Goal: Task Accomplishment & Management: Complete application form

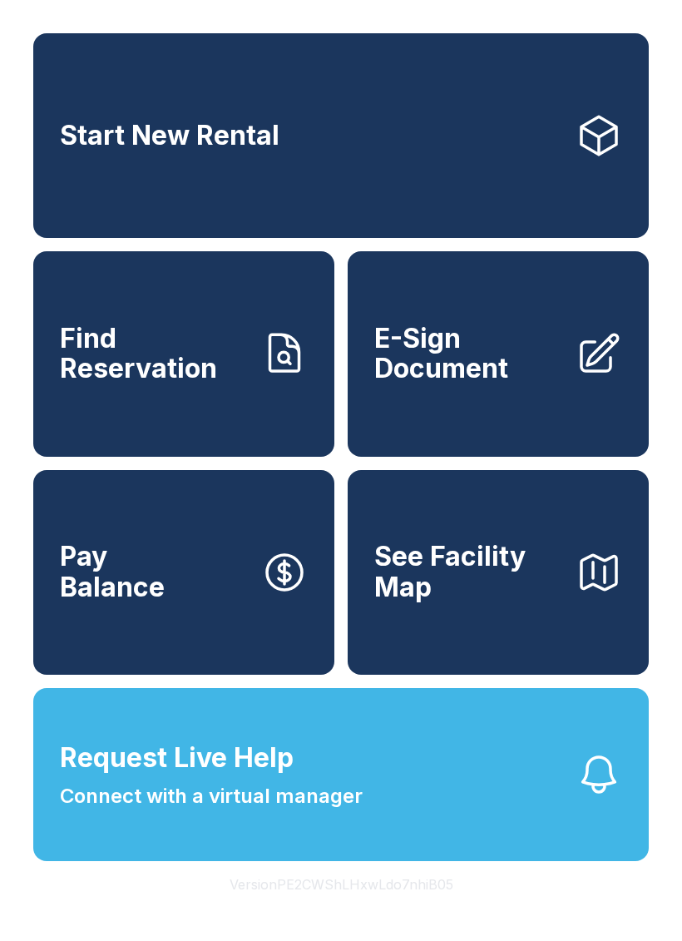
click at [385, 861] on button "Request Live Help Connect with a virtual manager" at bounding box center [341, 774] width 616 height 173
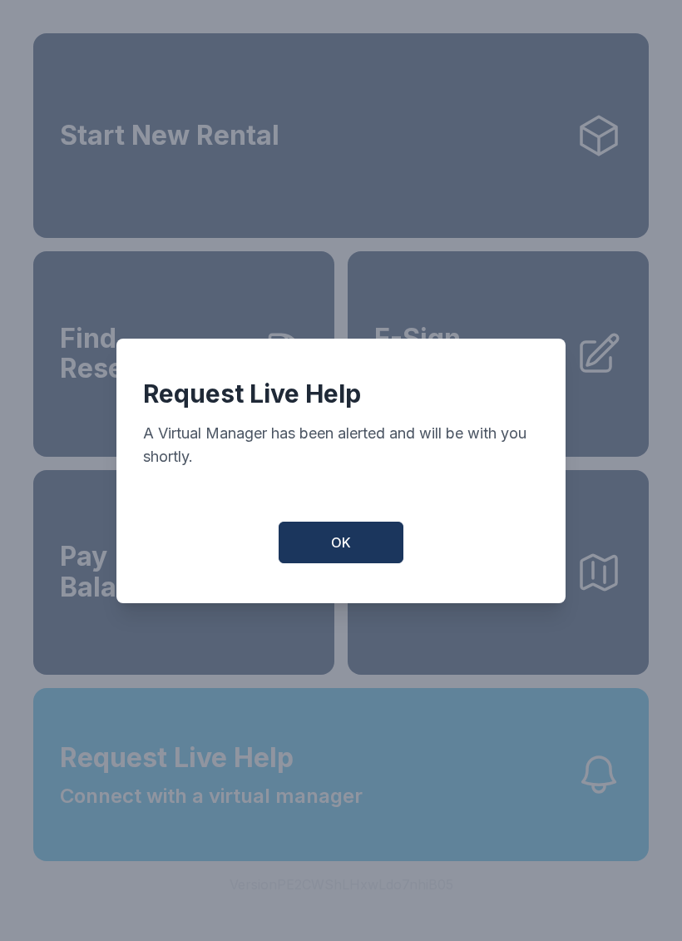
click at [322, 552] on button "OK" at bounding box center [341, 543] width 125 height 42
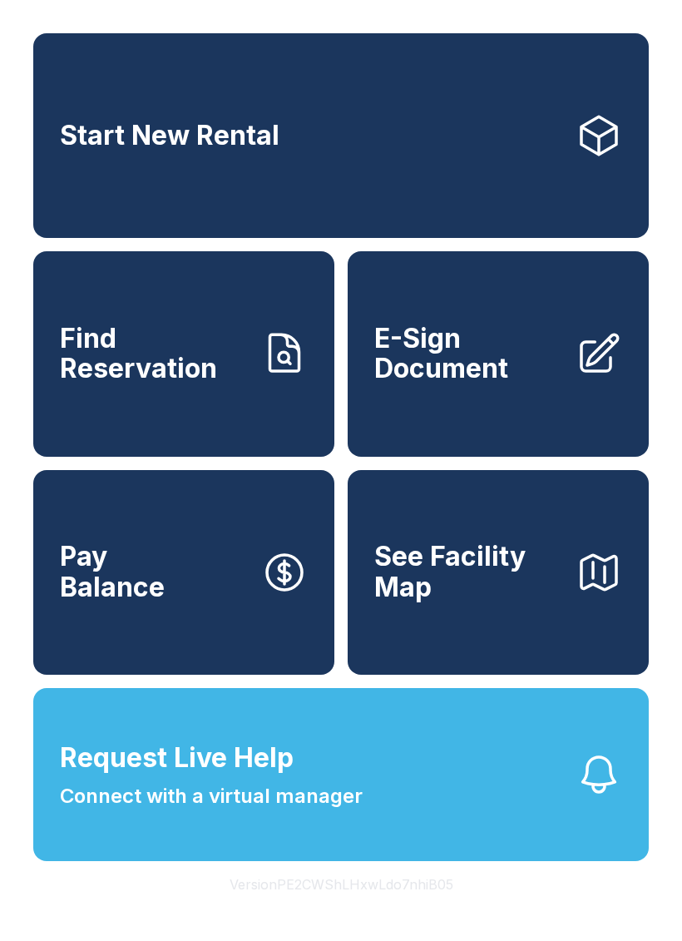
click at [587, 399] on link "E-Sign Document" at bounding box center [498, 353] width 301 height 205
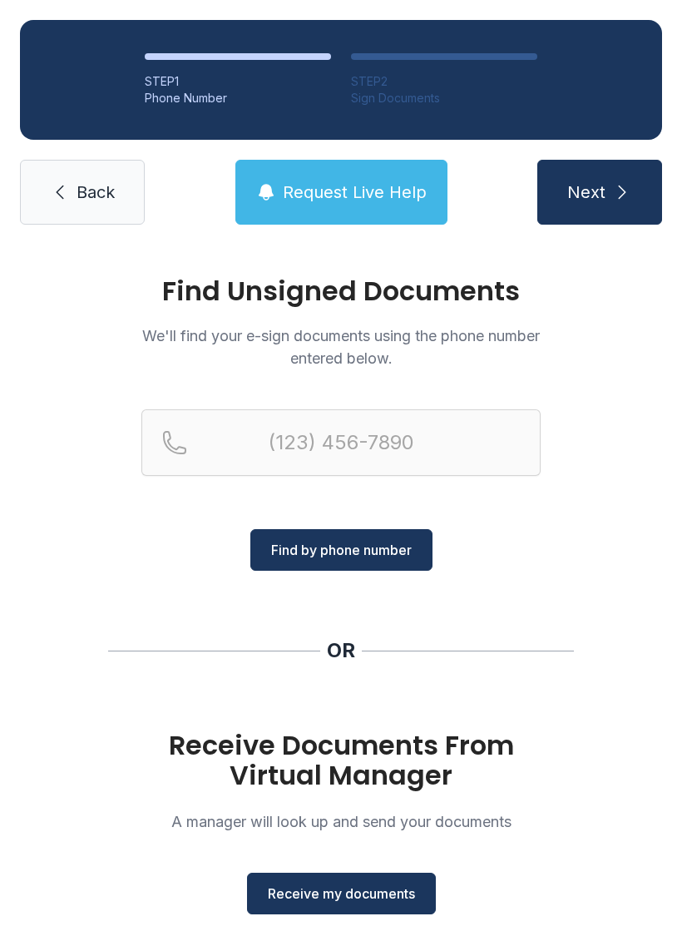
click at [393, 559] on span "Find by phone number" at bounding box center [341, 550] width 141 height 20
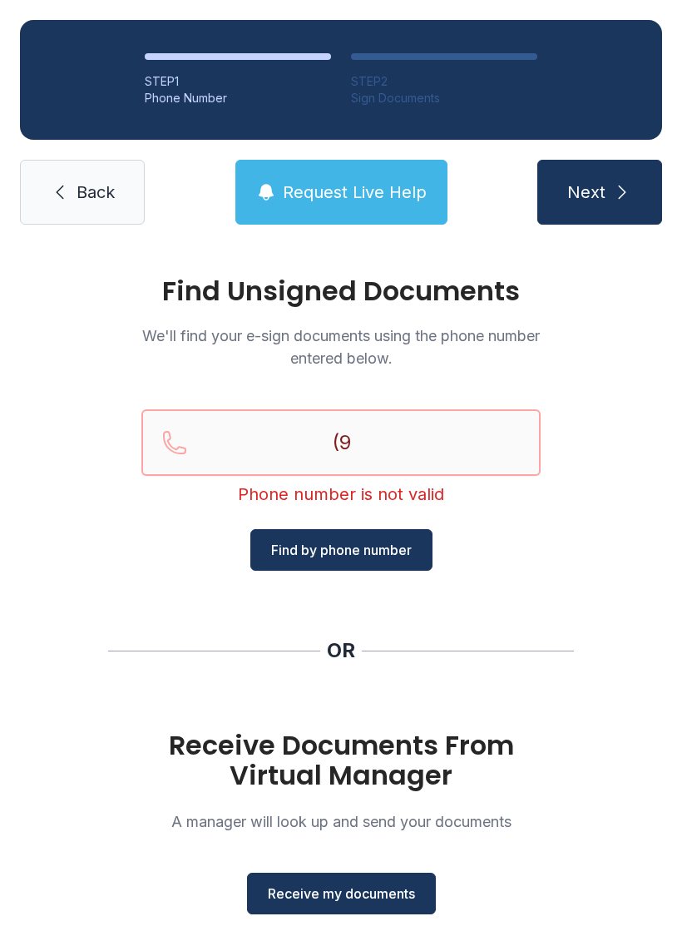
click at [599, 192] on button "Next" at bounding box center [600, 192] width 125 height 65
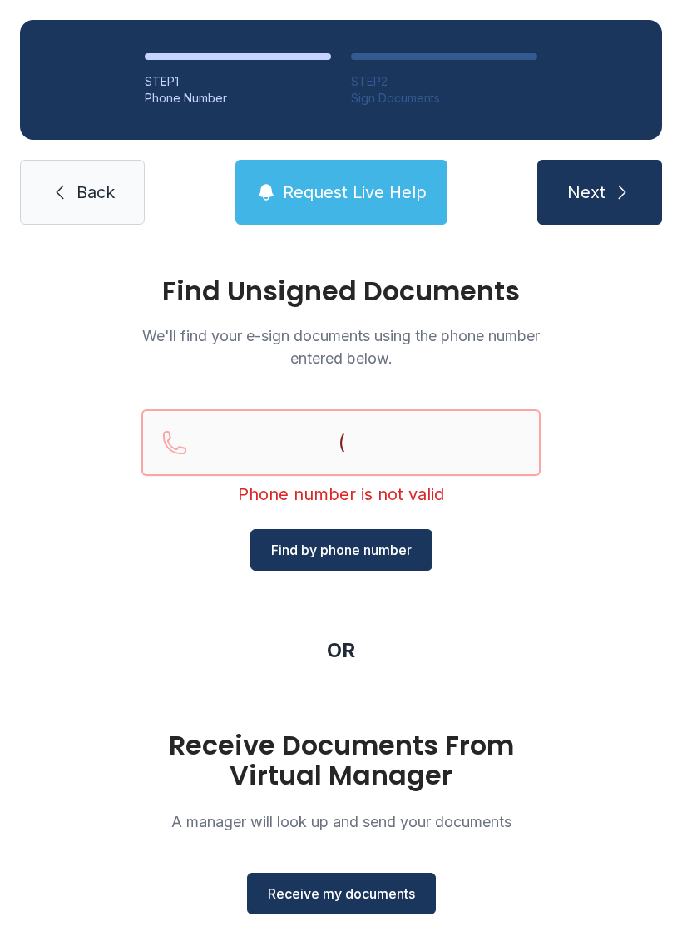
click at [599, 192] on button "Next" at bounding box center [600, 192] width 125 height 65
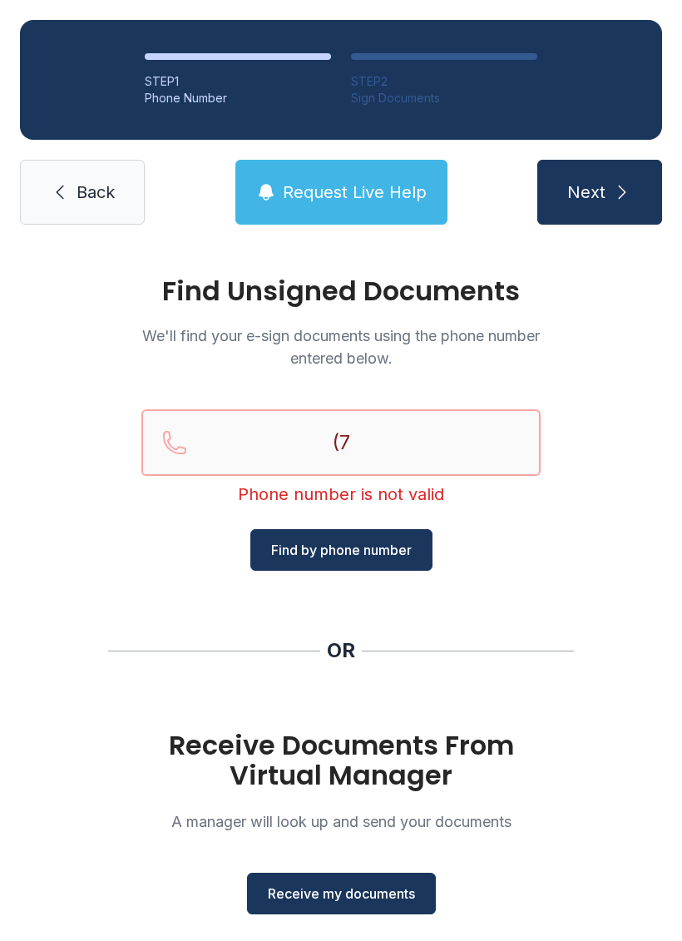
click at [599, 192] on button "Next" at bounding box center [600, 192] width 125 height 65
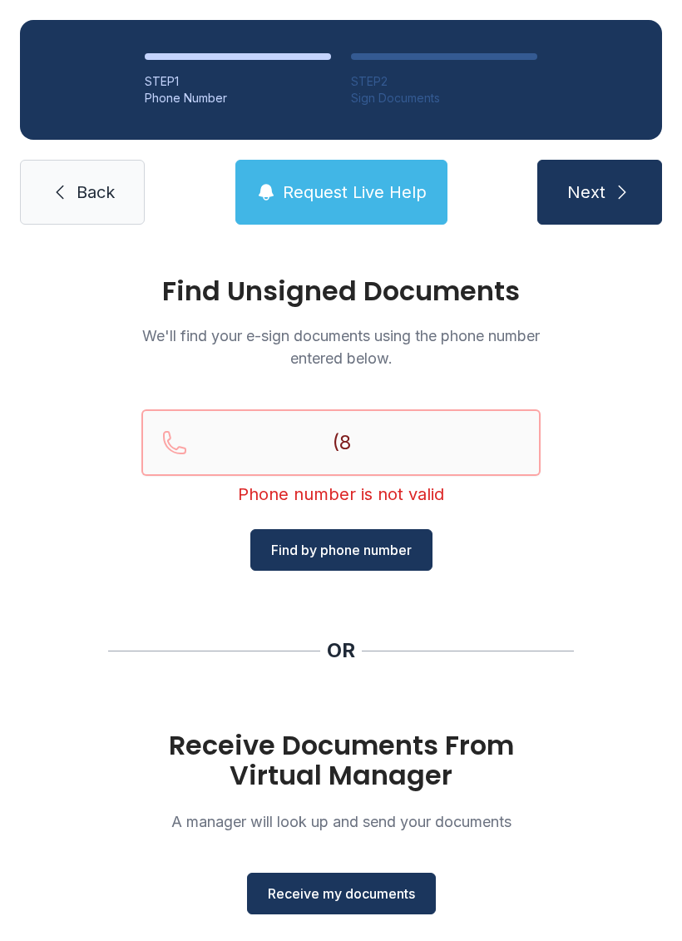
type input "(8"
click at [364, 913] on button "Receive my documents" at bounding box center [341, 894] width 189 height 42
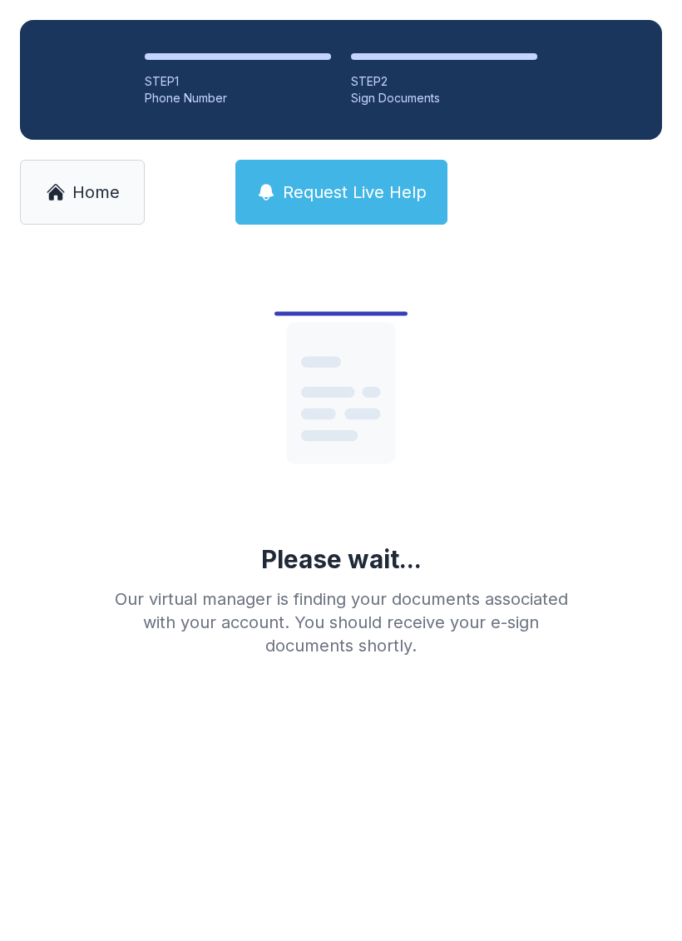
click at [567, 513] on div "Please wait... Our virtual manager is finding your documents associated with yo…" at bounding box center [341, 457] width 479 height 399
click at [379, 397] on icon at bounding box center [340, 392] width 109 height 141
click at [362, 208] on button "Request Live Help" at bounding box center [341, 192] width 212 height 65
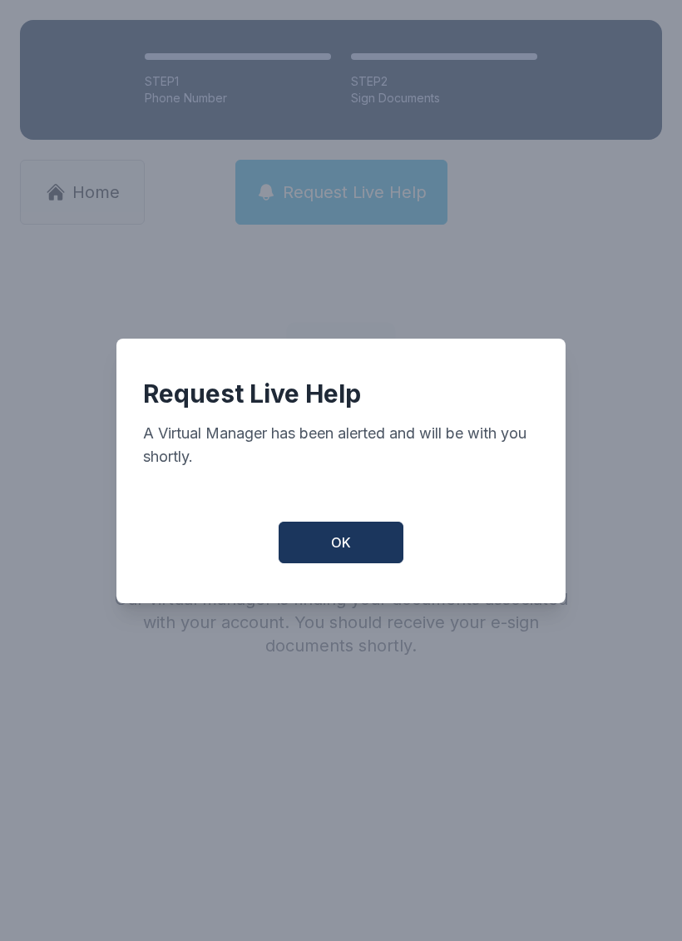
click at [327, 533] on button "OK" at bounding box center [341, 543] width 125 height 42
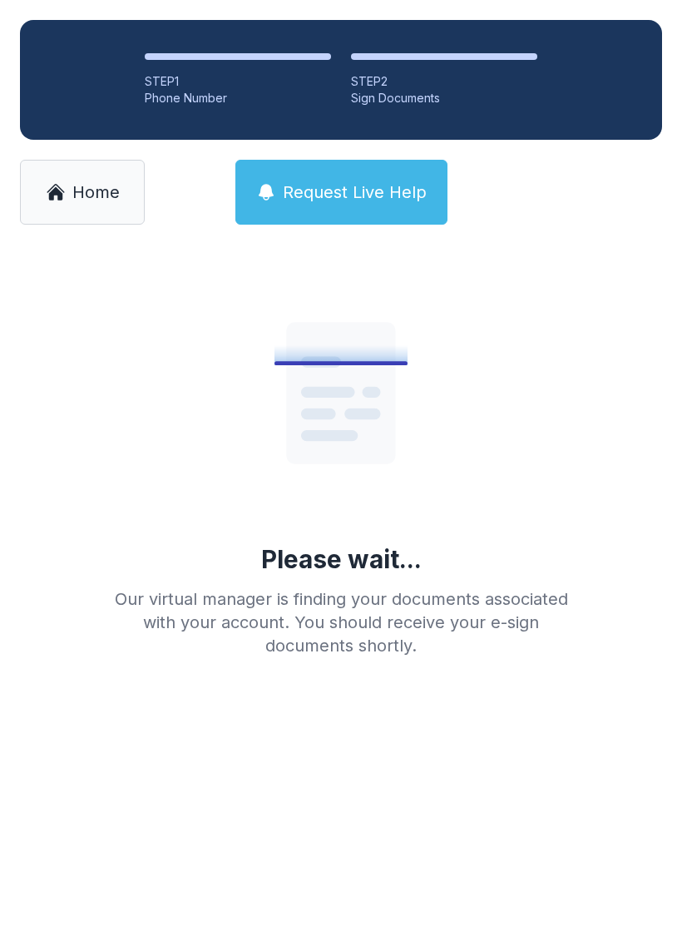
click at [70, 186] on link "Home" at bounding box center [82, 192] width 125 height 65
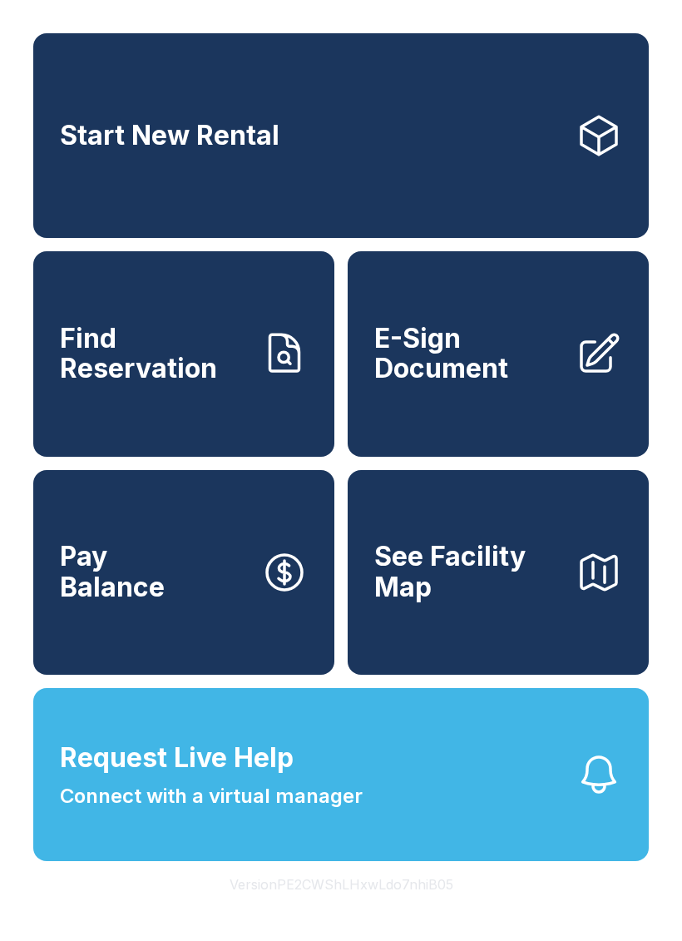
click at [304, 596] on icon at bounding box center [284, 572] width 47 height 47
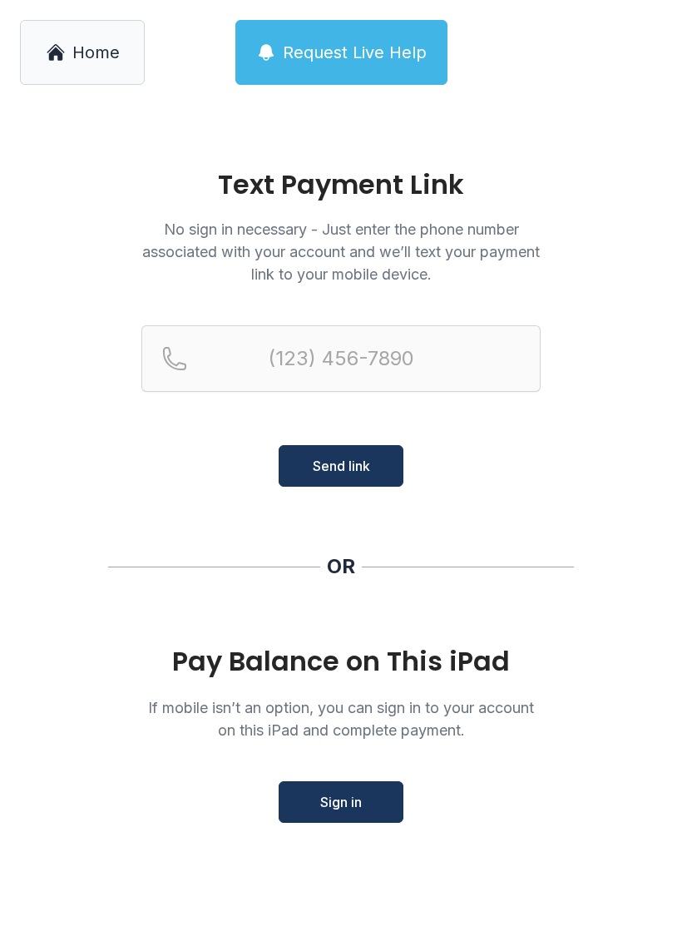
click at [394, 804] on button "Sign in" at bounding box center [341, 802] width 125 height 42
click at [357, 815] on button "Sign in" at bounding box center [341, 802] width 125 height 42
click at [376, 805] on button "Sign in" at bounding box center [341, 802] width 125 height 42
click at [32, 22] on link "Home" at bounding box center [82, 52] width 125 height 65
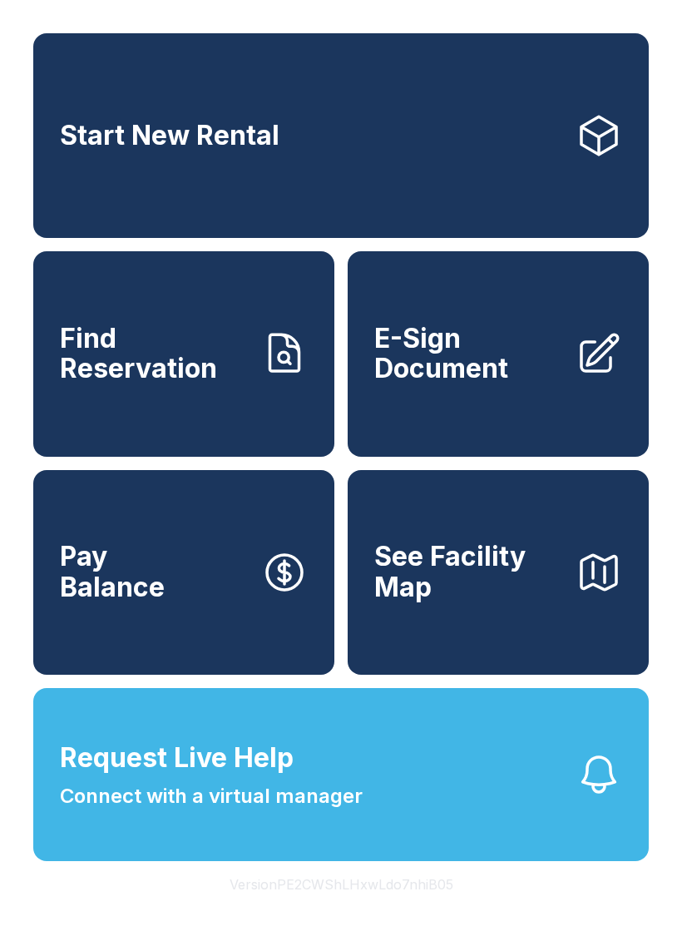
click at [593, 151] on icon at bounding box center [599, 135] width 47 height 47
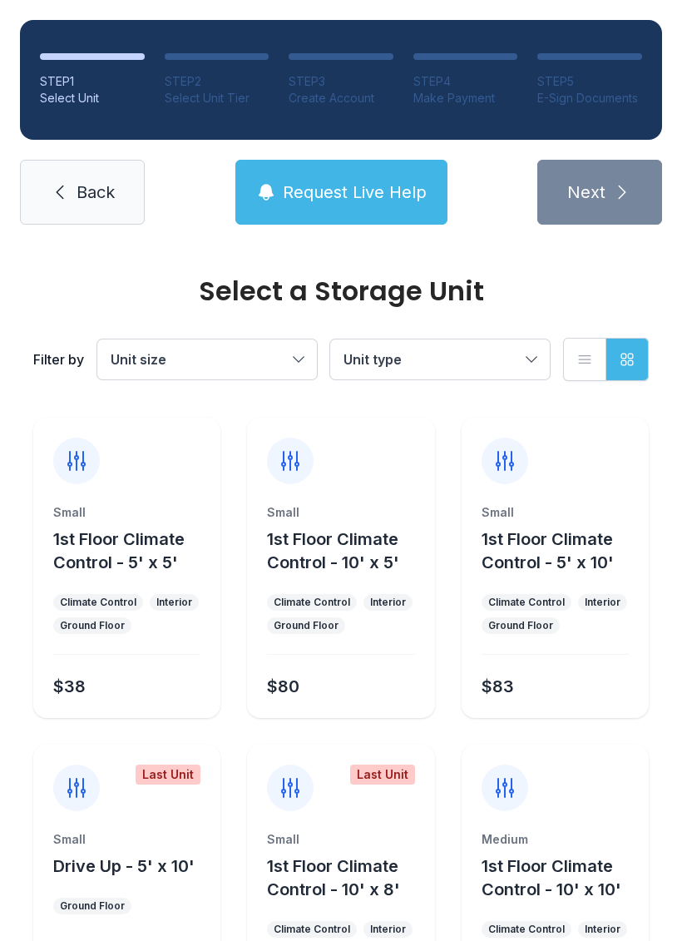
click at [354, 466] on div at bounding box center [340, 451] width 187 height 67
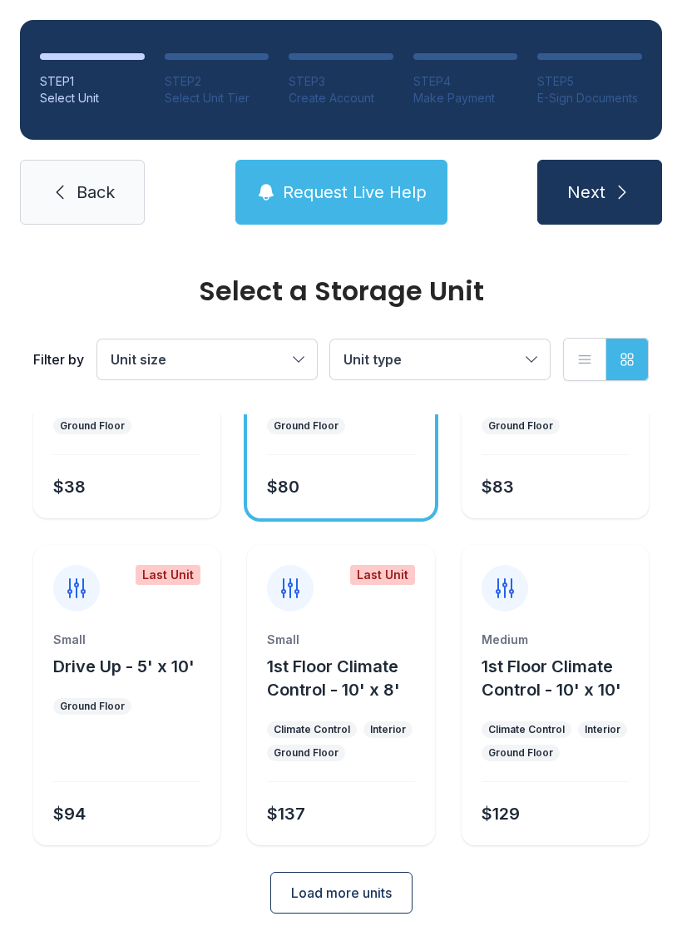
scroll to position [198, 0]
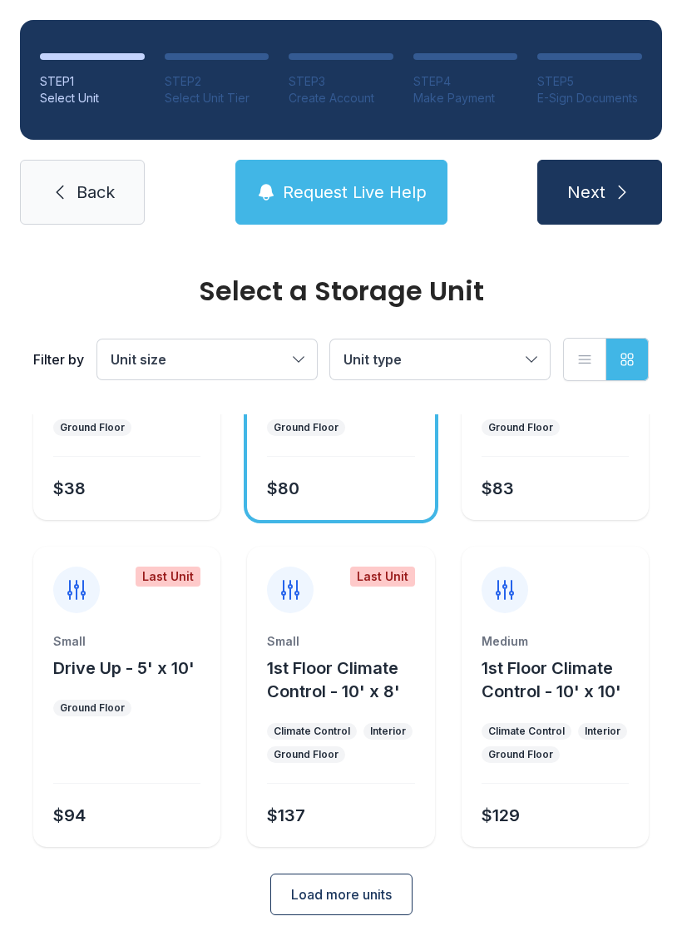
click at [324, 181] on span "Request Live Help" at bounding box center [355, 192] width 144 height 23
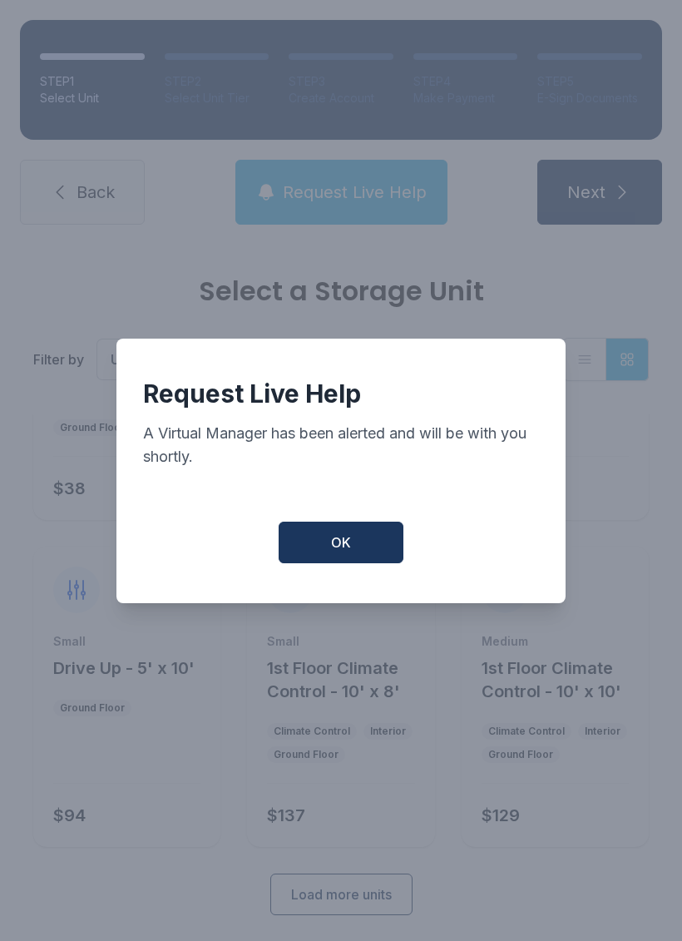
click at [360, 557] on button "OK" at bounding box center [341, 543] width 125 height 42
